Goal: Communication & Community: Answer question/provide support

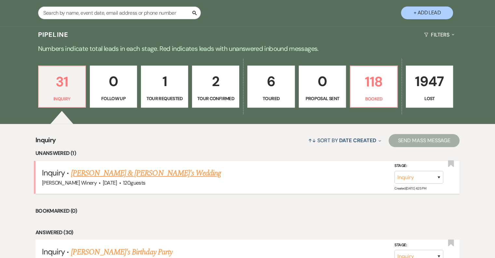
click at [126, 175] on link "[PERSON_NAME] & [PERSON_NAME]'s Wedding" at bounding box center [146, 173] width 150 height 12
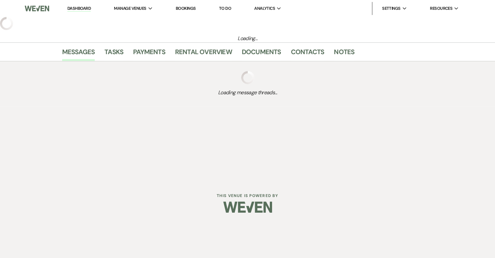
select select "5"
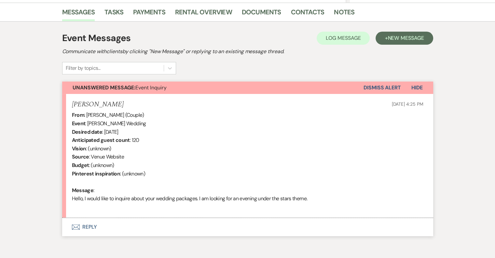
scroll to position [190, 0]
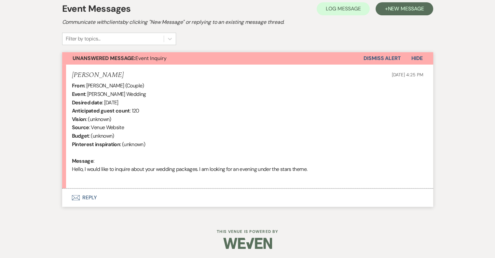
click at [98, 192] on button "Envelope Reply" at bounding box center [247, 197] width 371 height 18
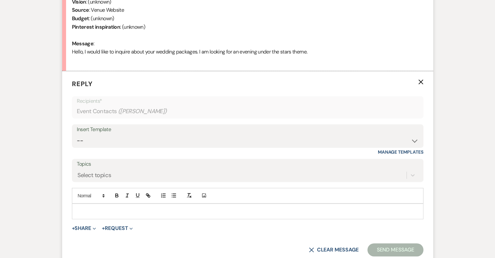
scroll to position [315, 0]
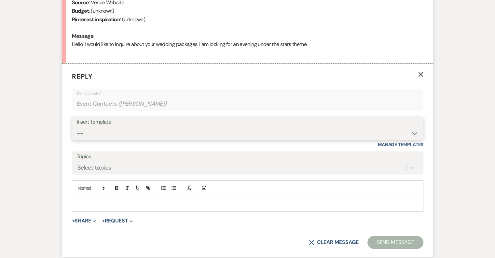
click at [120, 128] on select "-- Weven Planning Portal Introduction (Booked Events) Tour Request Response Fol…" at bounding box center [248, 133] width 342 height 13
select select "403"
click at [77, 127] on select "-- Weven Planning Portal Introduction (Booked Events) Tour Request Response Fol…" at bounding box center [248, 133] width 342 height 13
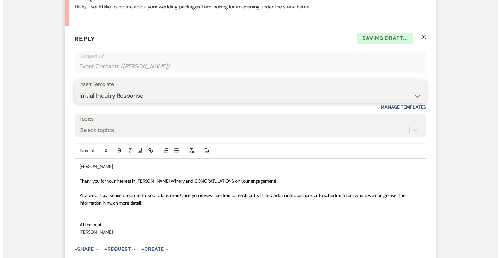
scroll to position [438, 0]
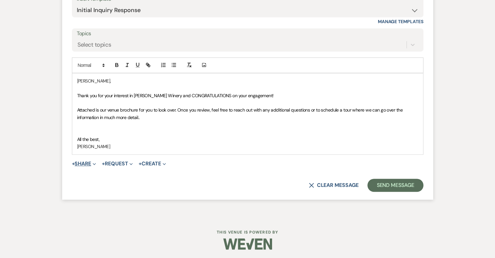
click at [87, 163] on button "+ Share Expand" at bounding box center [84, 163] width 24 height 5
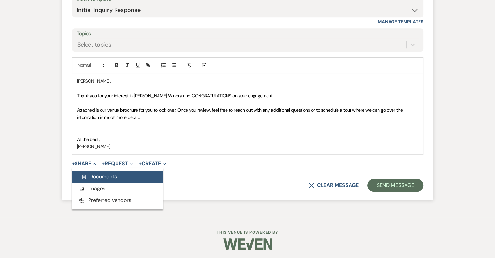
click at [95, 176] on span "Doc Upload Documents" at bounding box center [98, 176] width 37 height 7
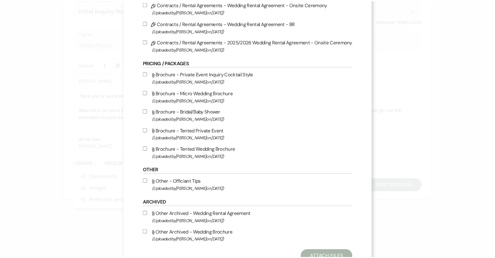
scroll to position [107, 0]
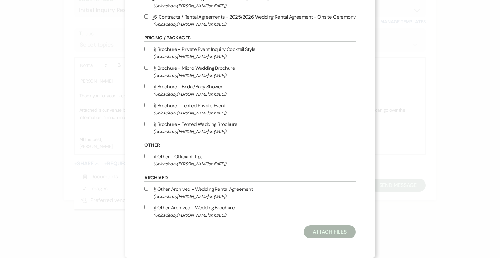
click at [207, 129] on span "(Uploaded by Susan Solecki on Jul 22nd, 2025 )" at bounding box center [254, 131] width 202 height 7
click at [148, 126] on input "Attach File Brochure - Tented Wedding Brochure (Uploaded by Susan Solecki on Ju…" at bounding box center [146, 123] width 4 height 4
checkbox input "true"
click at [327, 230] on button "Attach Files" at bounding box center [330, 231] width 52 height 13
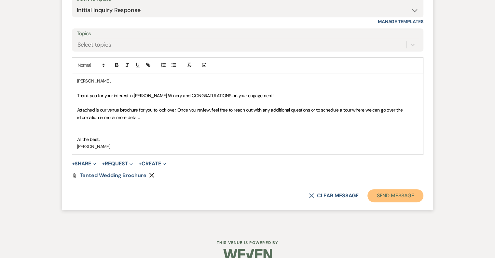
click at [404, 194] on button "Send Message" at bounding box center [396, 195] width 56 height 13
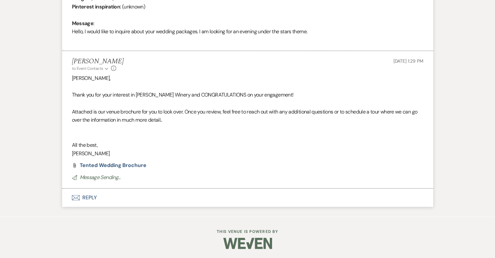
scroll to position [0, 0]
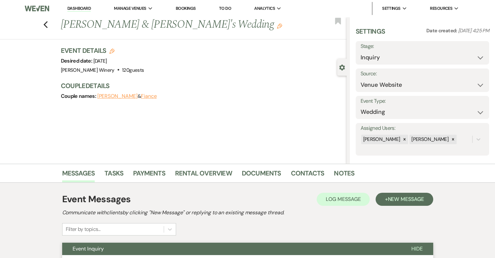
click at [79, 7] on link "Dashboard" at bounding box center [78, 9] width 23 height 6
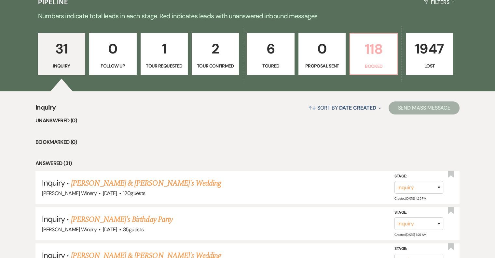
click at [378, 57] on p "118" at bounding box center [373, 49] width 39 height 22
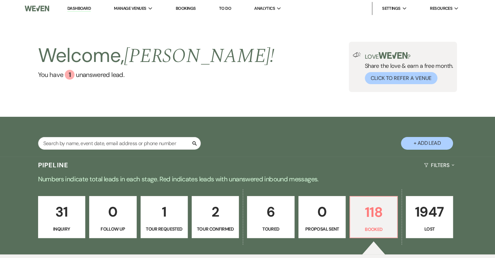
click at [81, 8] on link "Dashboard" at bounding box center [78, 9] width 23 height 6
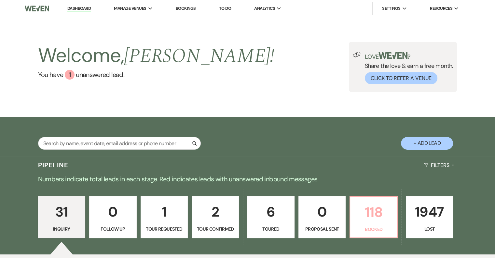
click at [370, 223] on link "118 Booked" at bounding box center [374, 217] width 48 height 42
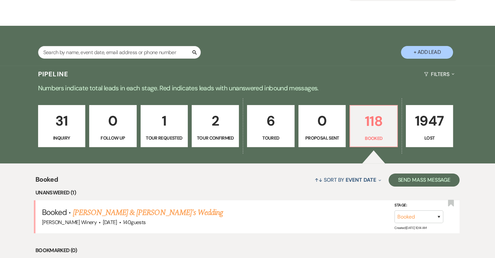
scroll to position [109, 0]
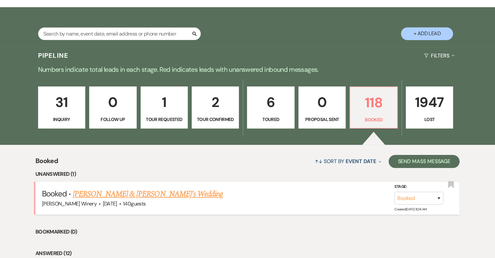
click at [95, 194] on link "[PERSON_NAME] & [PERSON_NAME]'s Wedding" at bounding box center [148, 194] width 150 height 12
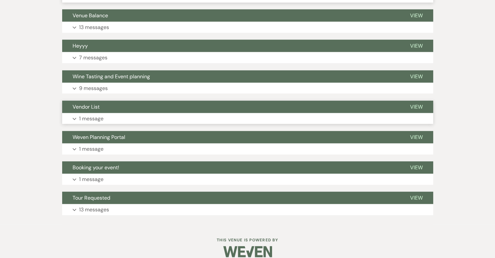
scroll to position [1389, 0]
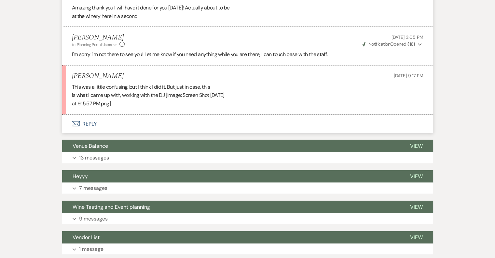
click at [186, 85] on div "This was a little confusing, but I think I did it. But just in case, this is wh…" at bounding box center [248, 95] width 352 height 25
click at [88, 115] on button "Envelope Reply" at bounding box center [247, 124] width 371 height 18
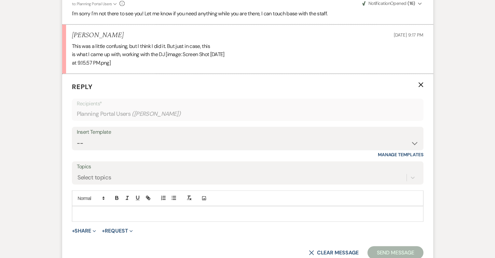
scroll to position [1433, 0]
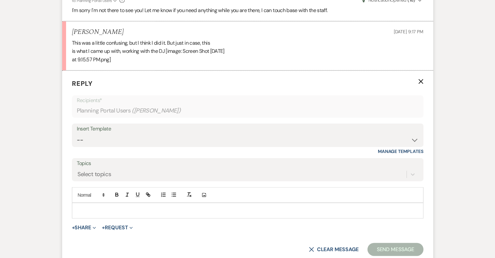
click at [423, 79] on icon "X" at bounding box center [420, 81] width 5 height 5
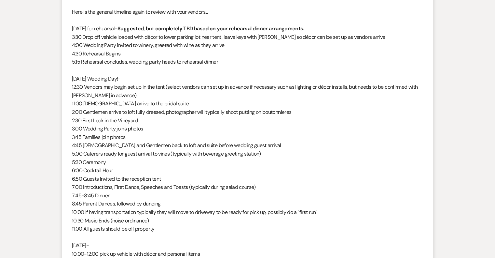
scroll to position [0, 0]
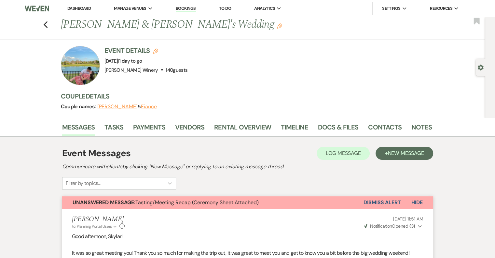
click at [419, 201] on span "Hide" at bounding box center [417, 202] width 11 height 7
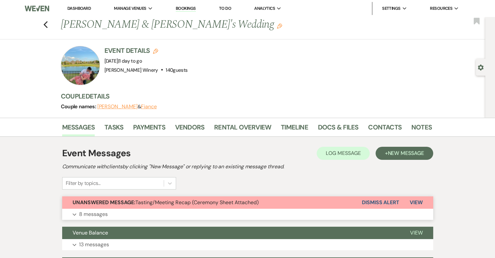
click at [376, 199] on button "Dismiss Alert" at bounding box center [380, 202] width 37 height 12
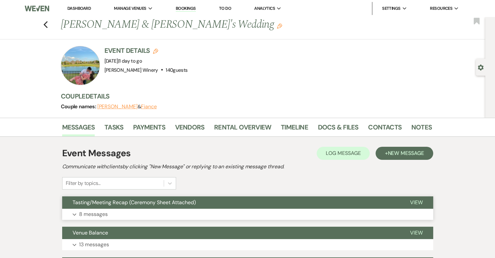
click at [83, 8] on link "Dashboard" at bounding box center [78, 9] width 23 height 6
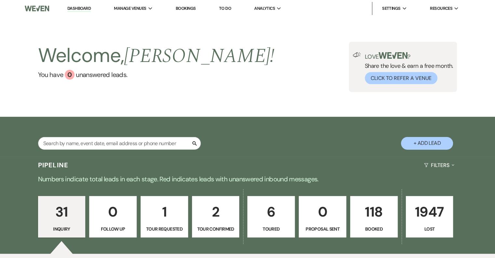
click at [84, 9] on link "Dashboard" at bounding box center [78, 9] width 23 height 6
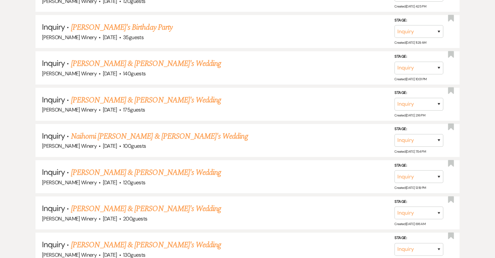
scroll to position [130, 0]
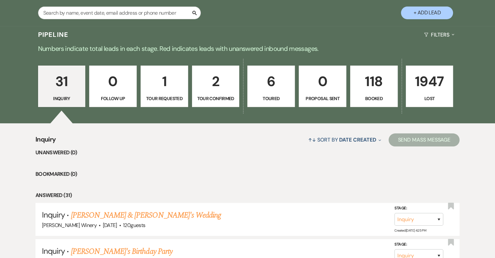
click at [317, 18] on div "Search + Add Lead" at bounding box center [247, 7] width 469 height 35
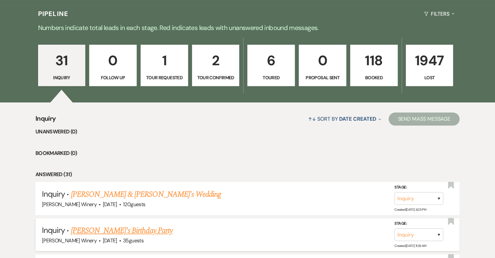
scroll to position [0, 0]
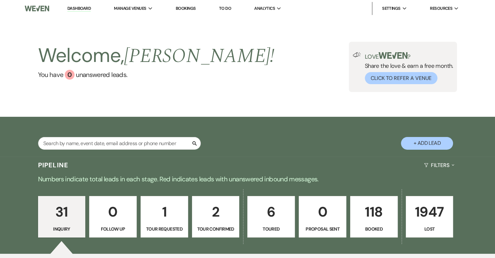
click at [80, 9] on link "Dashboard" at bounding box center [78, 9] width 23 height 6
click at [209, 120] on div "Search + Add Lead" at bounding box center [247, 137] width 495 height 40
click at [274, 98] on div "Welcome, [PERSON_NAME] ! You have 0 unanswered lead s . Love ? Share the love &…" at bounding box center [247, 67] width 495 height 100
click at [73, 8] on link "Dashboard" at bounding box center [78, 9] width 23 height 6
